Goal: Navigation & Orientation: Find specific page/section

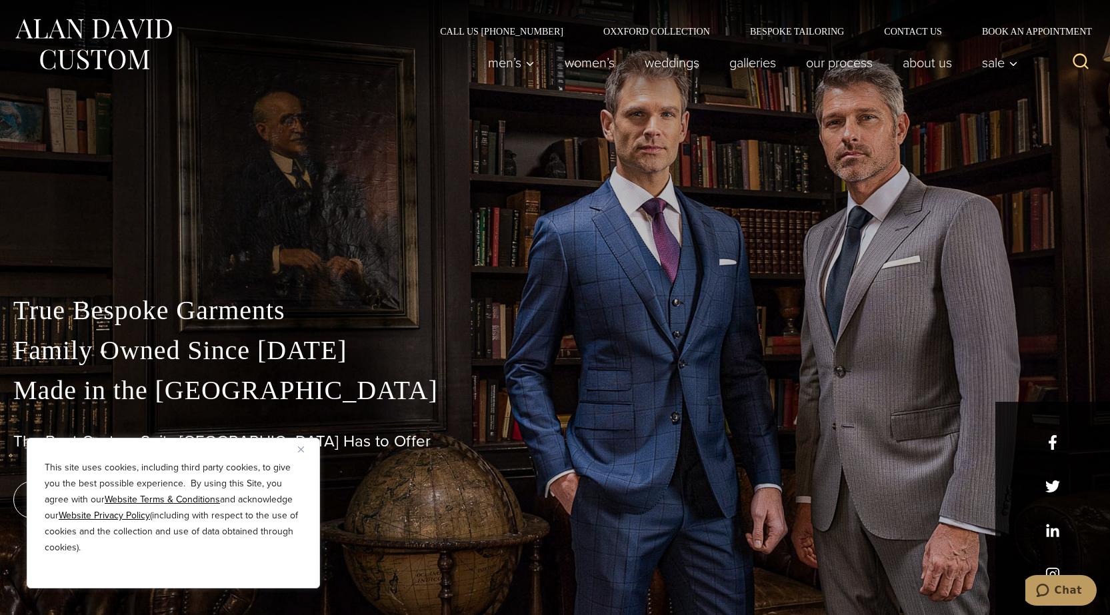
click at [298, 453] on div "This site uses cookies, including third party cookies, to give you the best pos…" at bounding box center [173, 513] width 293 height 151
click at [301, 447] on img "Close" at bounding box center [301, 450] width 6 height 6
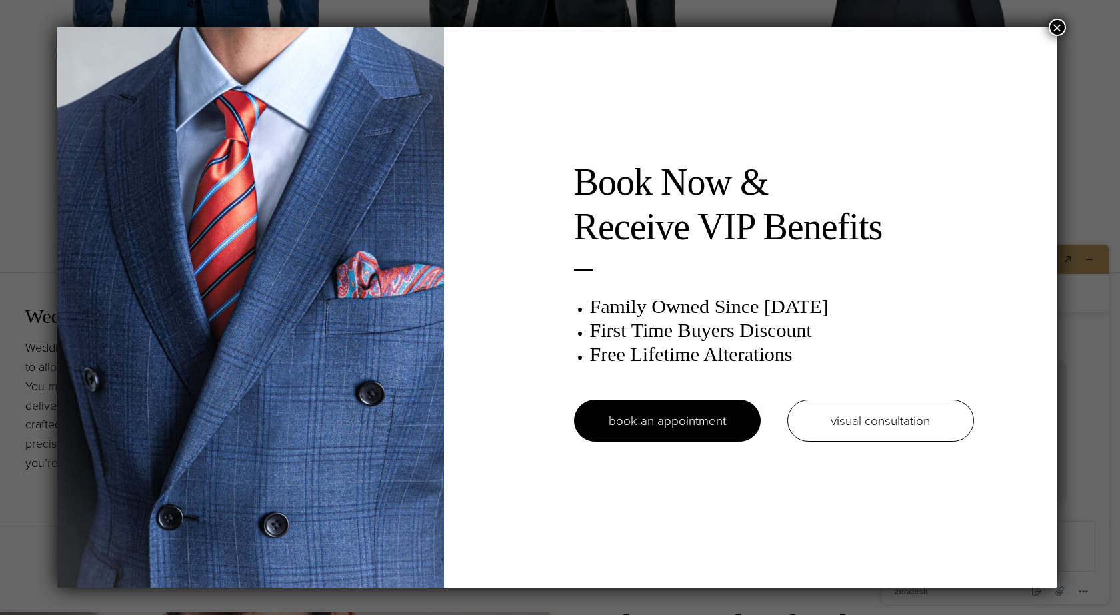
click at [1063, 22] on button "×" at bounding box center [1056, 27] width 17 height 17
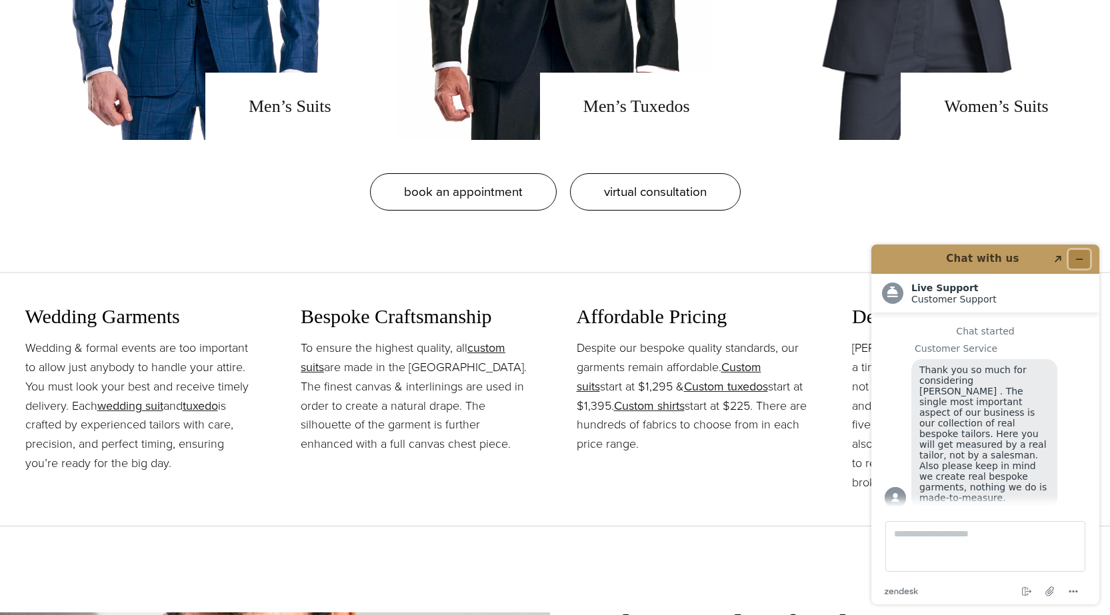
click at [1083, 253] on button "Minimize widget" at bounding box center [1078, 259] width 21 height 19
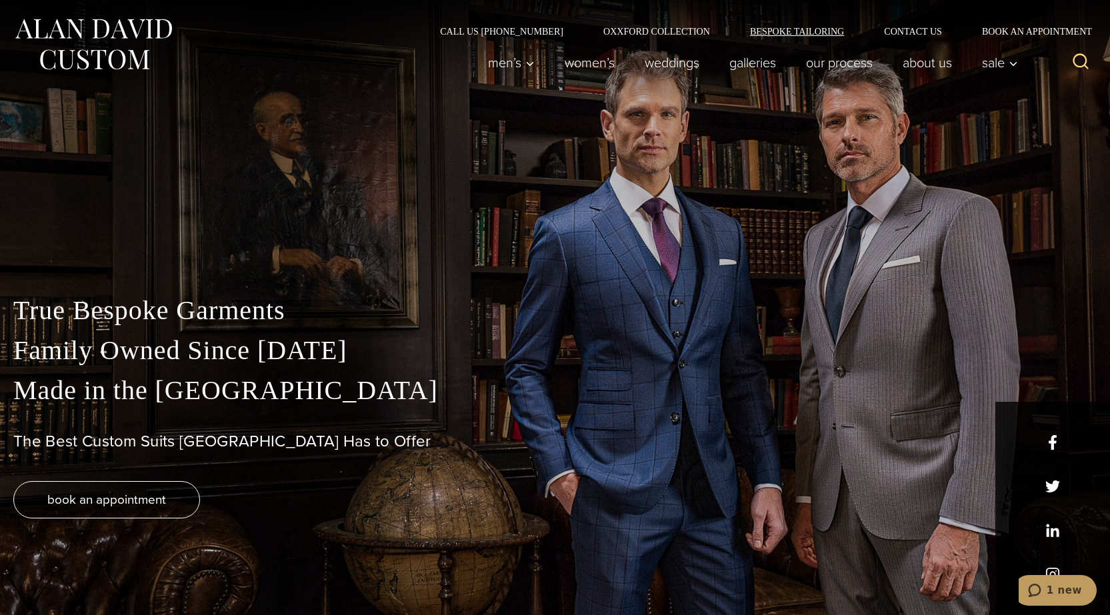
click at [789, 33] on link "Bespoke Tailoring" at bounding box center [797, 31] width 134 height 9
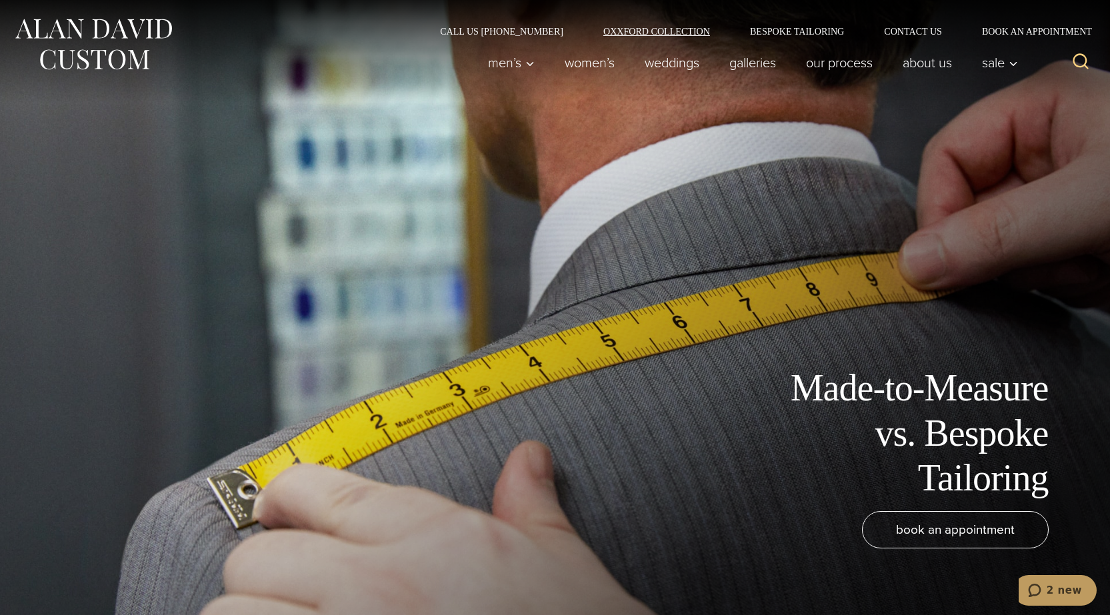
click at [644, 31] on link "Oxxford Collection" at bounding box center [656, 31] width 147 height 9
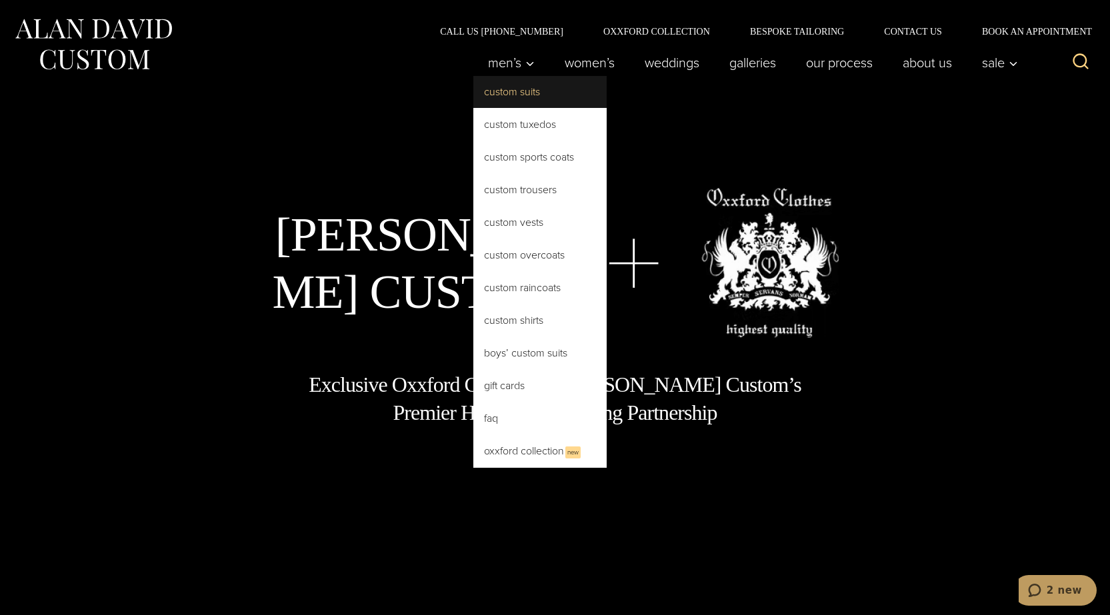
click at [495, 93] on link "Custom Suits" at bounding box center [539, 92] width 133 height 32
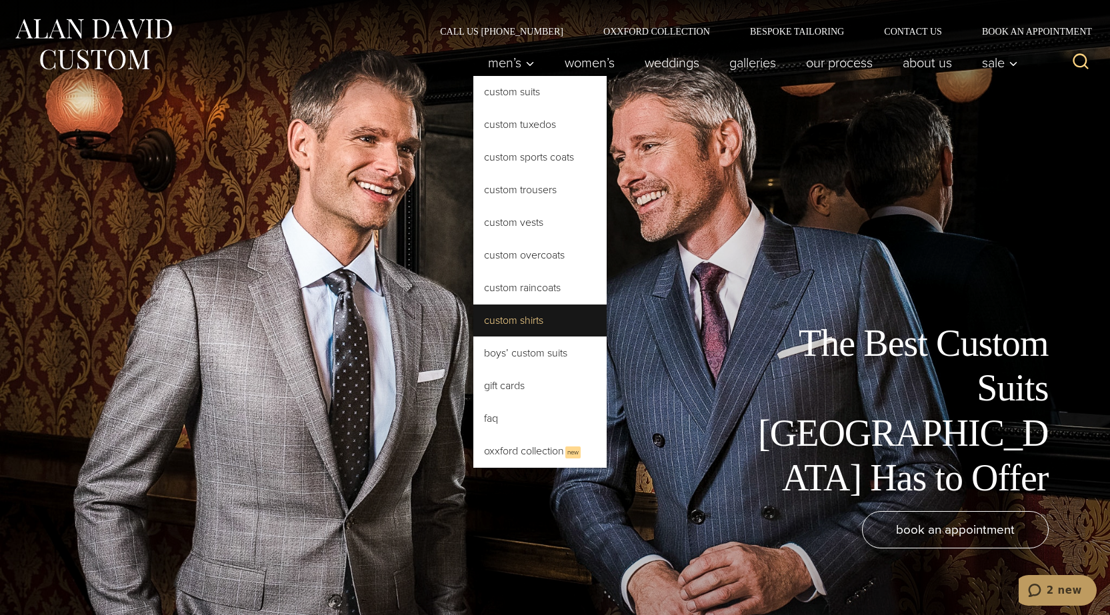
click at [498, 318] on link "Custom Shirts" at bounding box center [539, 321] width 133 height 32
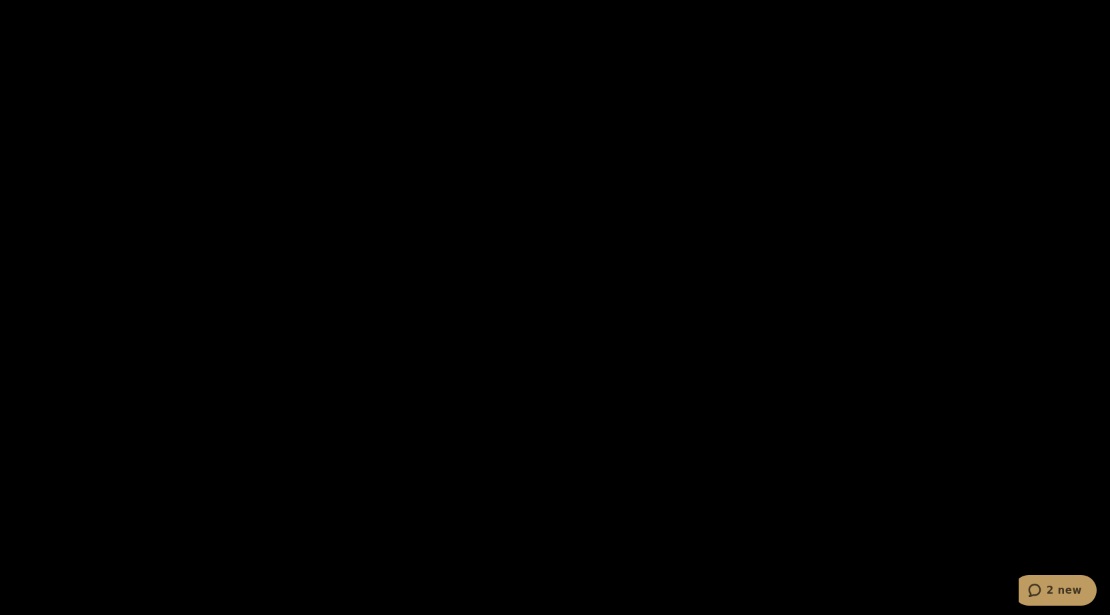
scroll to position [2599, 0]
